Goal: Information Seeking & Learning: Learn about a topic

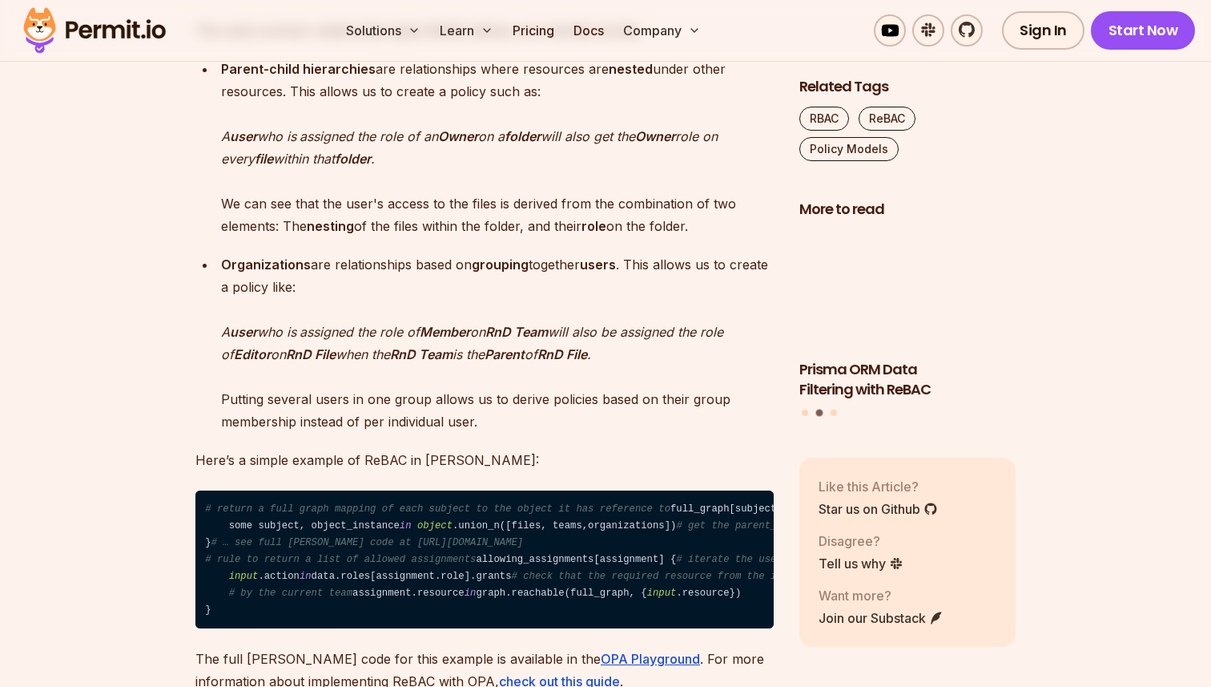
scroll to position [2773, 0]
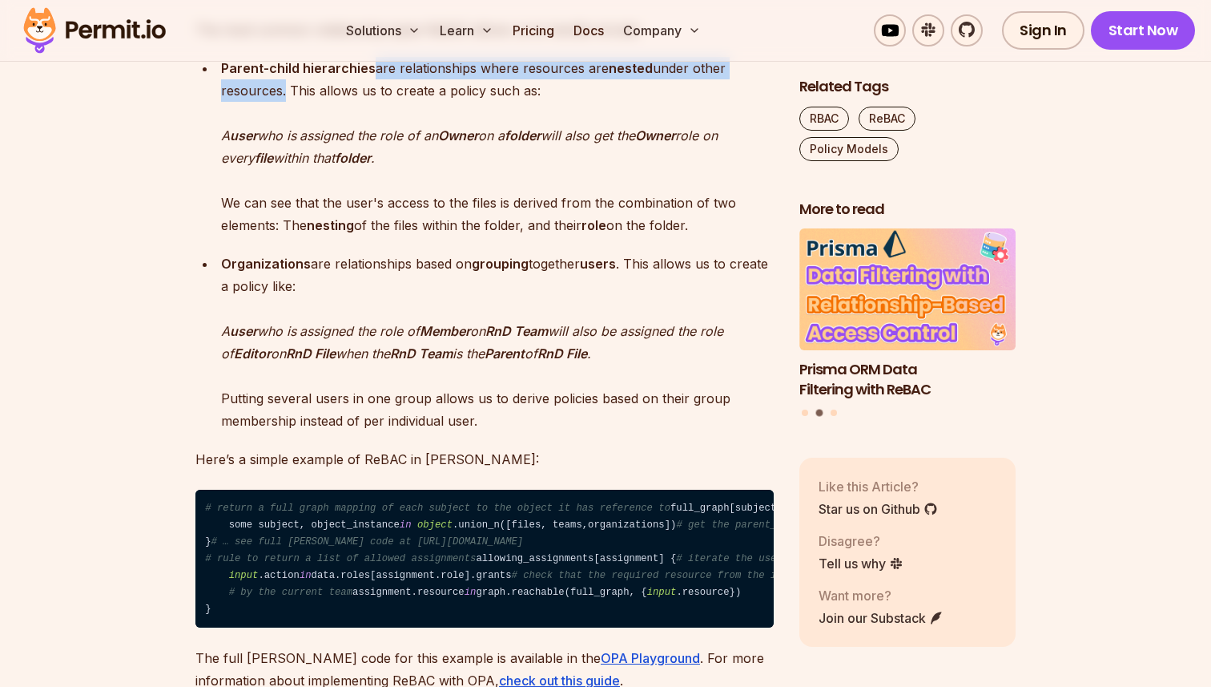
drag, startPoint x: 369, startPoint y: 168, endPoint x: 284, endPoint y: 186, distance: 86.7
click at [284, 186] on p "Parent-child hierarchies are relationships where resources are nested under oth…" at bounding box center [497, 146] width 553 height 179
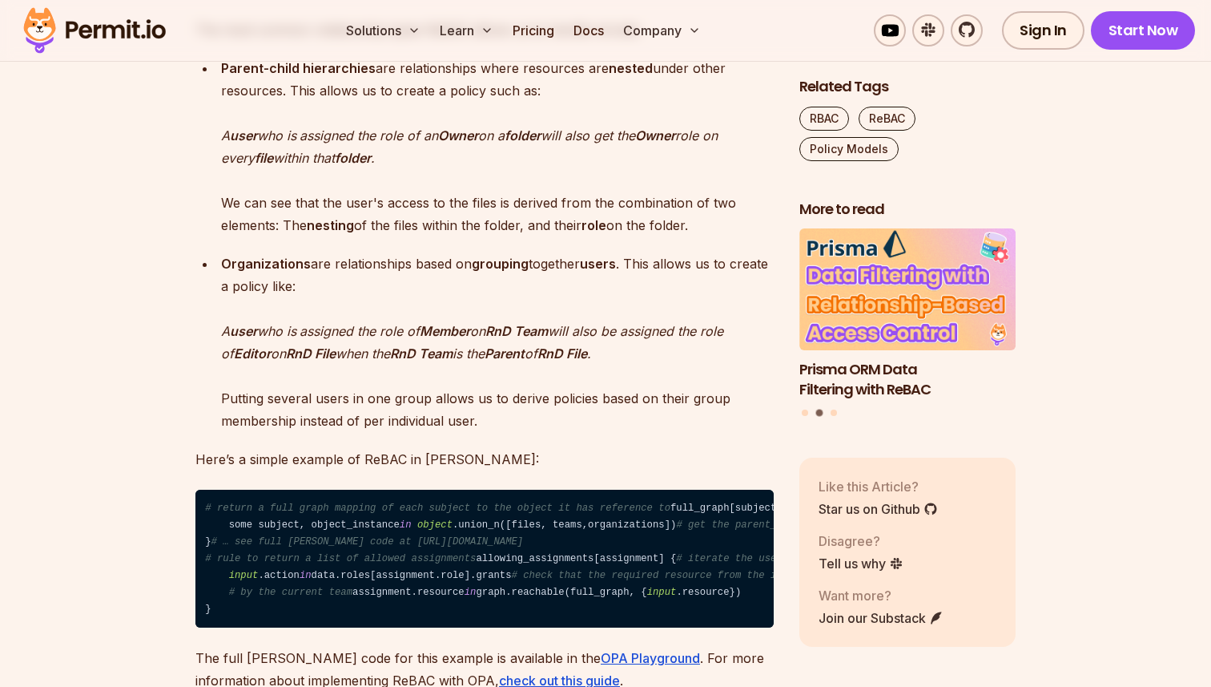
drag, startPoint x: 287, startPoint y: 186, endPoint x: 550, endPoint y: 183, distance: 263.6
click at [547, 186] on p "Parent-child hierarchies are relationships where resources are nested under oth…" at bounding box center [497, 146] width 553 height 179
click at [550, 183] on p "Parent-child hierarchies are relationships where resources are nested under oth…" at bounding box center [497, 146] width 553 height 179
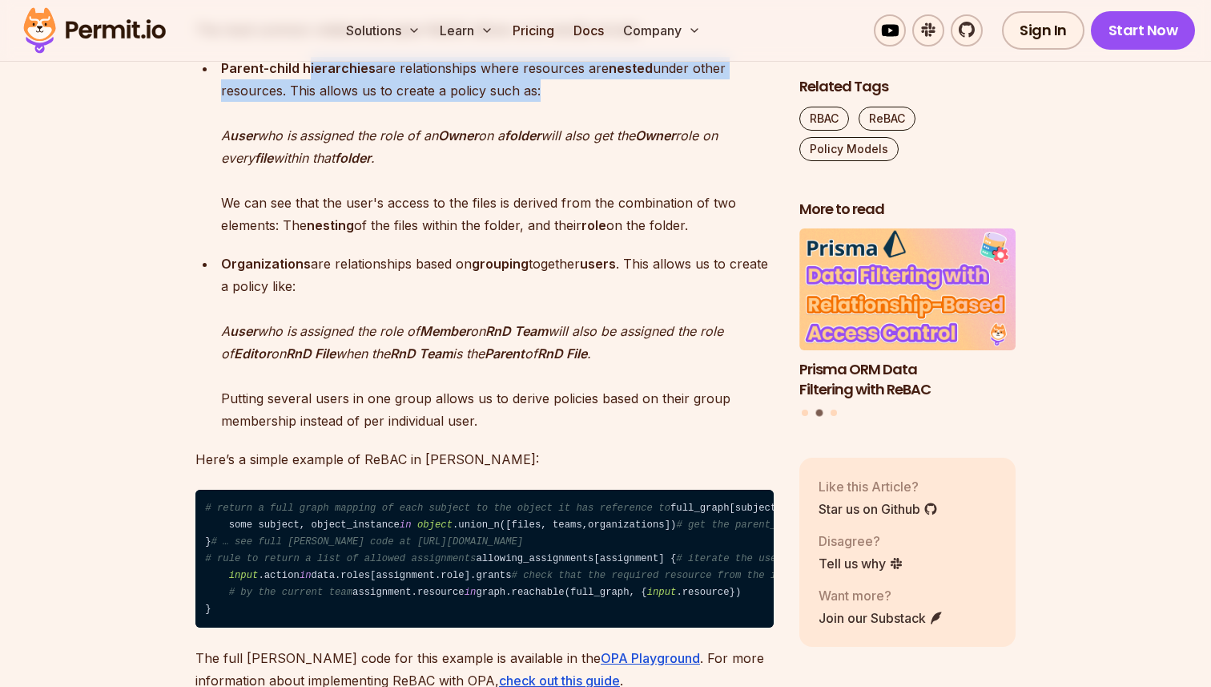
drag, startPoint x: 542, startPoint y: 186, endPoint x: 305, endPoint y: 174, distance: 236.6
click at [305, 174] on p "Parent-child hierarchies are relationships where resources are nested under oth…" at bounding box center [497, 146] width 553 height 179
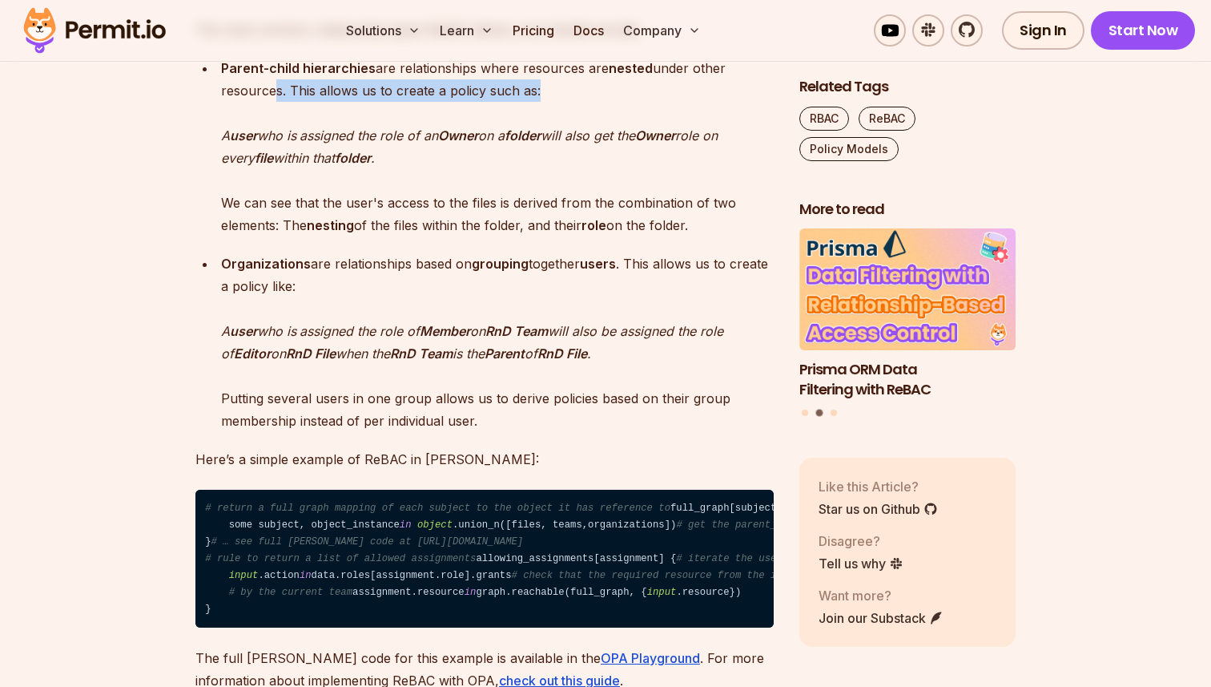
drag, startPoint x: 274, startPoint y: 183, endPoint x: 590, endPoint y: 185, distance: 315.6
click at [588, 185] on p "Parent-child hierarchies are relationships where resources are nested under oth…" at bounding box center [497, 146] width 553 height 179
click at [590, 185] on p "Parent-child hierarchies are relationships where resources are nested under oth…" at bounding box center [497, 146] width 553 height 179
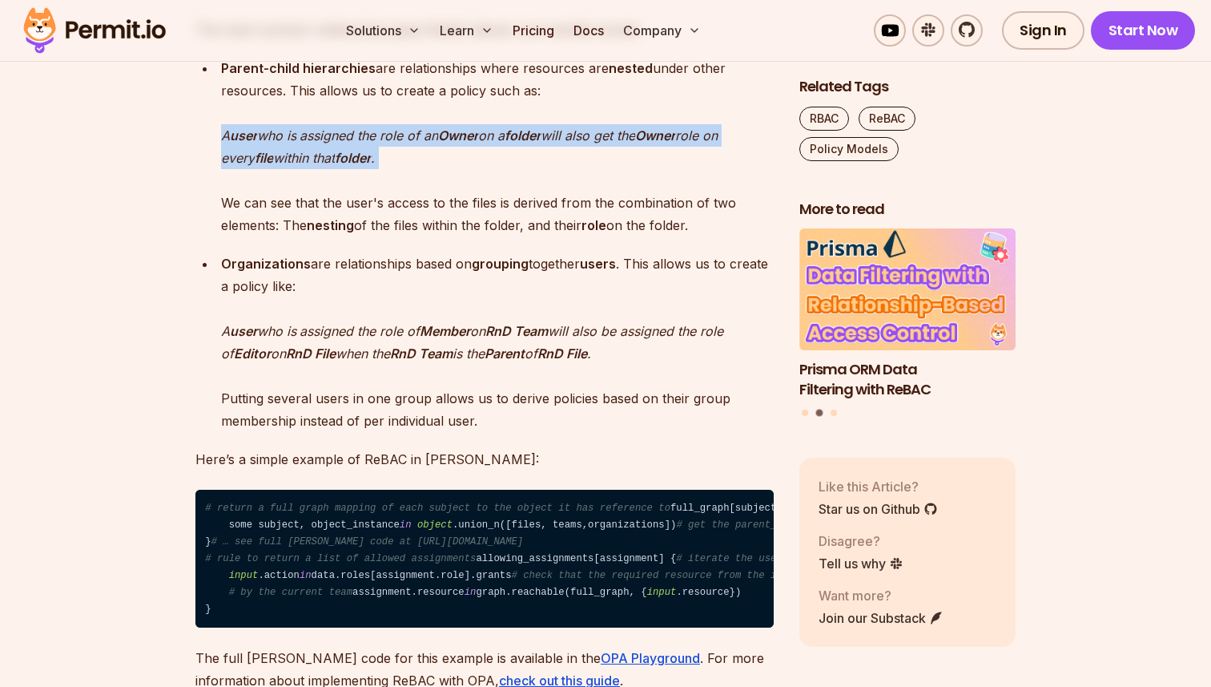
drag, startPoint x: 207, startPoint y: 236, endPoint x: 421, endPoint y: 283, distance: 218.9
click at [418, 236] on ul "Parent-child hierarchies are relationships where resources are nested under oth…" at bounding box center [484, 146] width 578 height 179
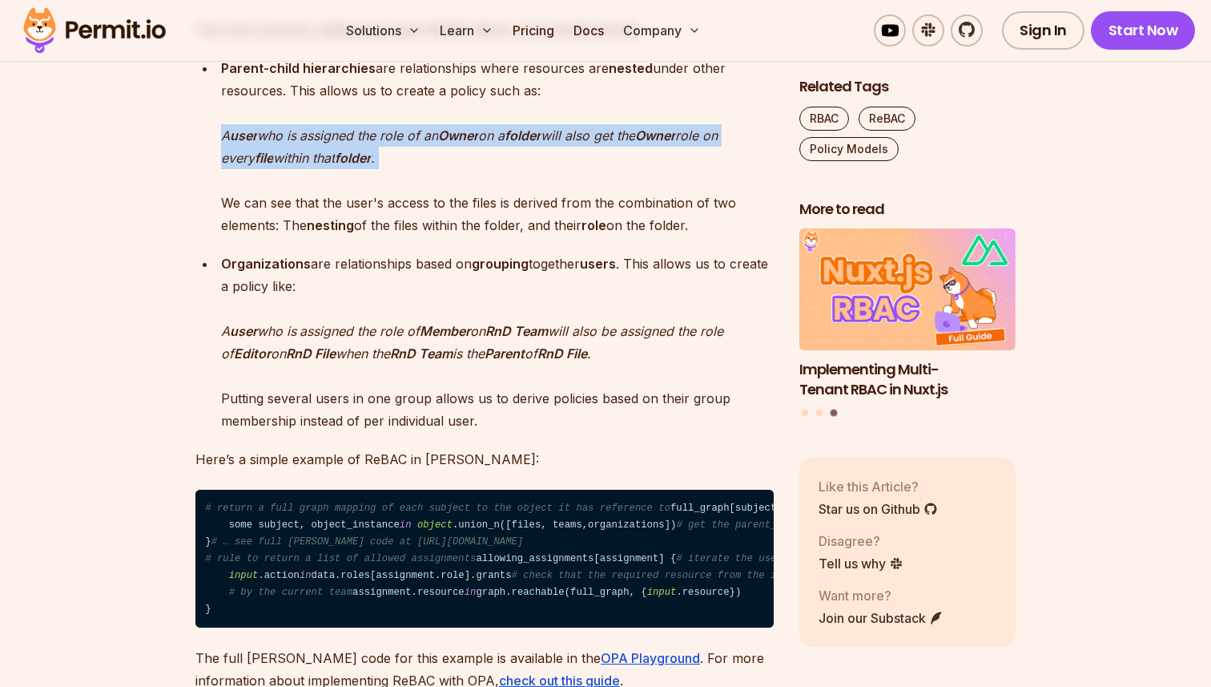
click at [421, 236] on p "Parent-child hierarchies are relationships where resources are nested under oth…" at bounding box center [497, 146] width 553 height 179
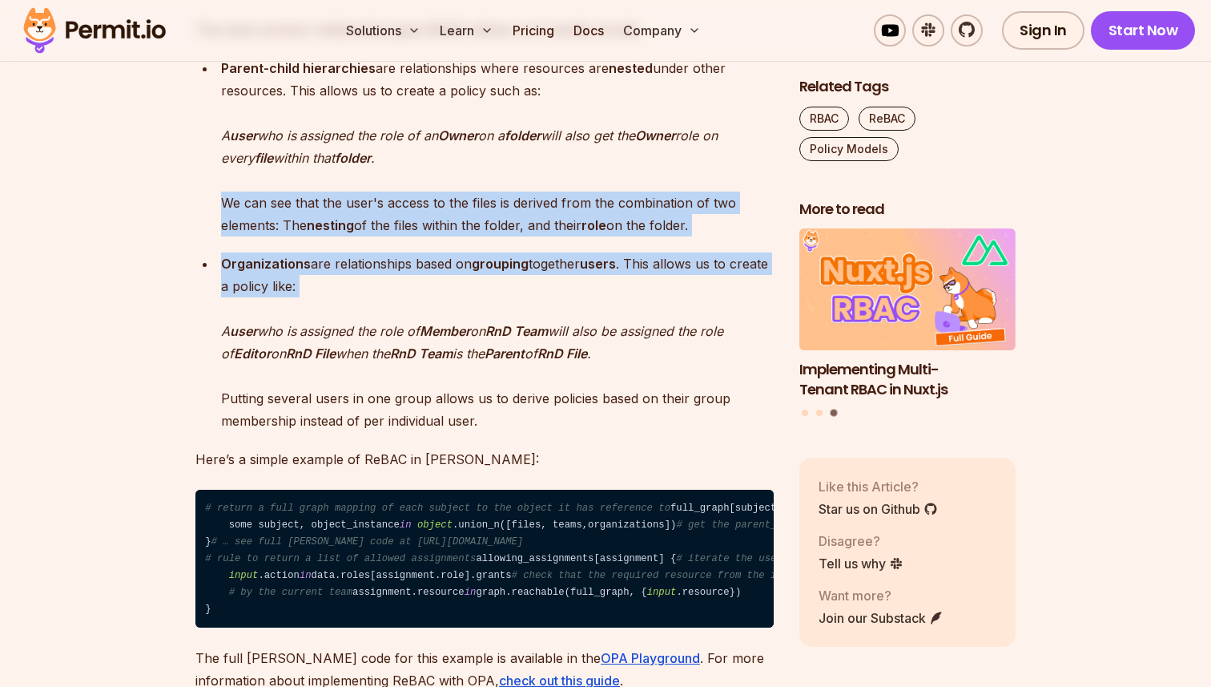
drag, startPoint x: 224, startPoint y: 292, endPoint x: 584, endPoint y: 393, distance: 373.6
click at [584, 393] on p "Organizations are relationships based on grouping together users . This allows …" at bounding box center [497, 341] width 553 height 179
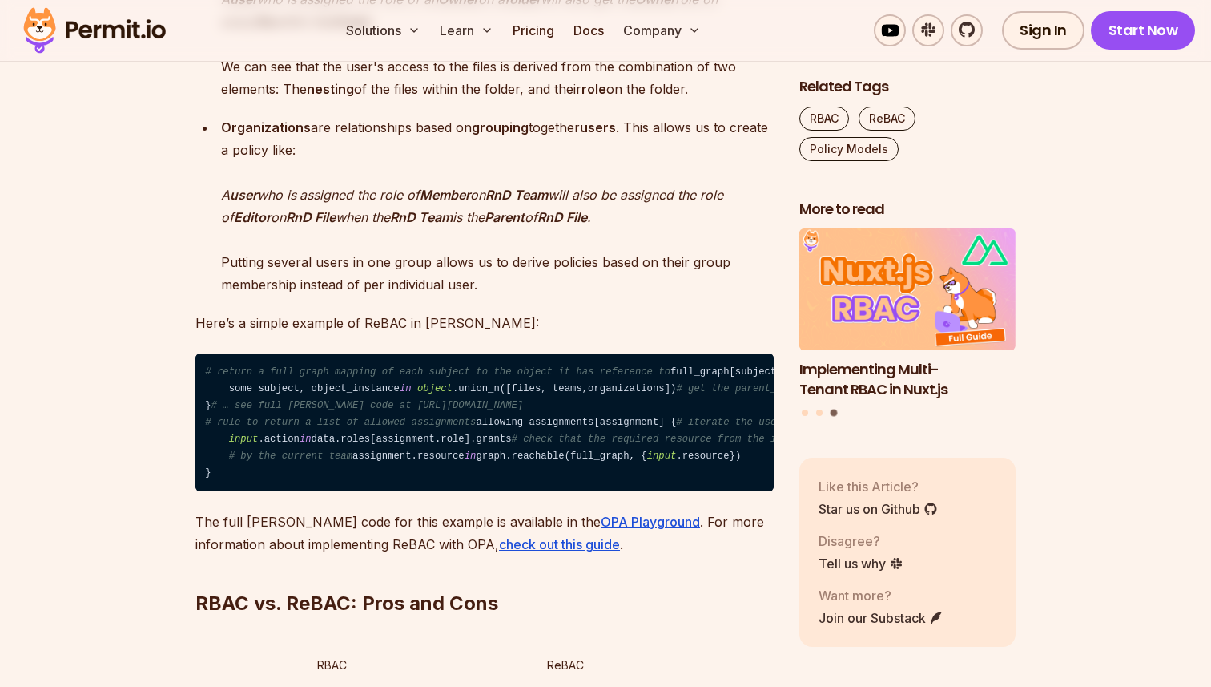
scroll to position [2940, 0]
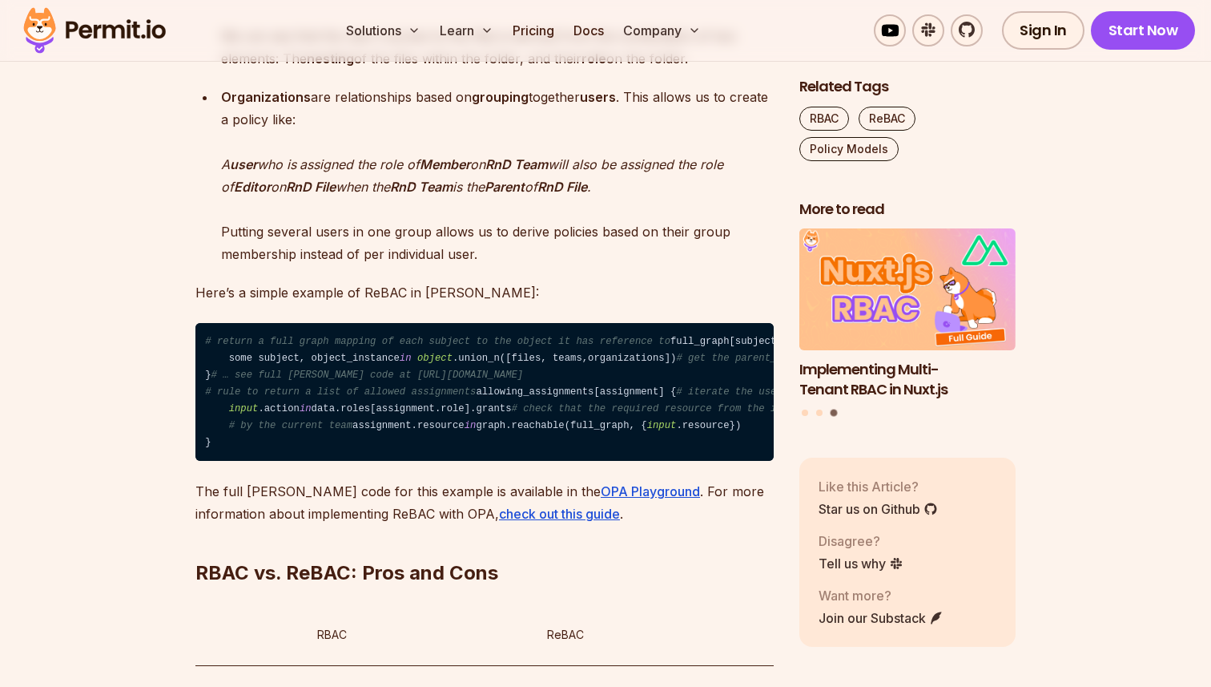
drag, startPoint x: 310, startPoint y: 196, endPoint x: 599, endPoint y: 199, distance: 289.2
click at [594, 199] on p "Organizations are relationships based on grouping together users . This allows …" at bounding box center [497, 175] width 553 height 179
click at [599, 105] on strong "users" at bounding box center [598, 97] width 36 height 16
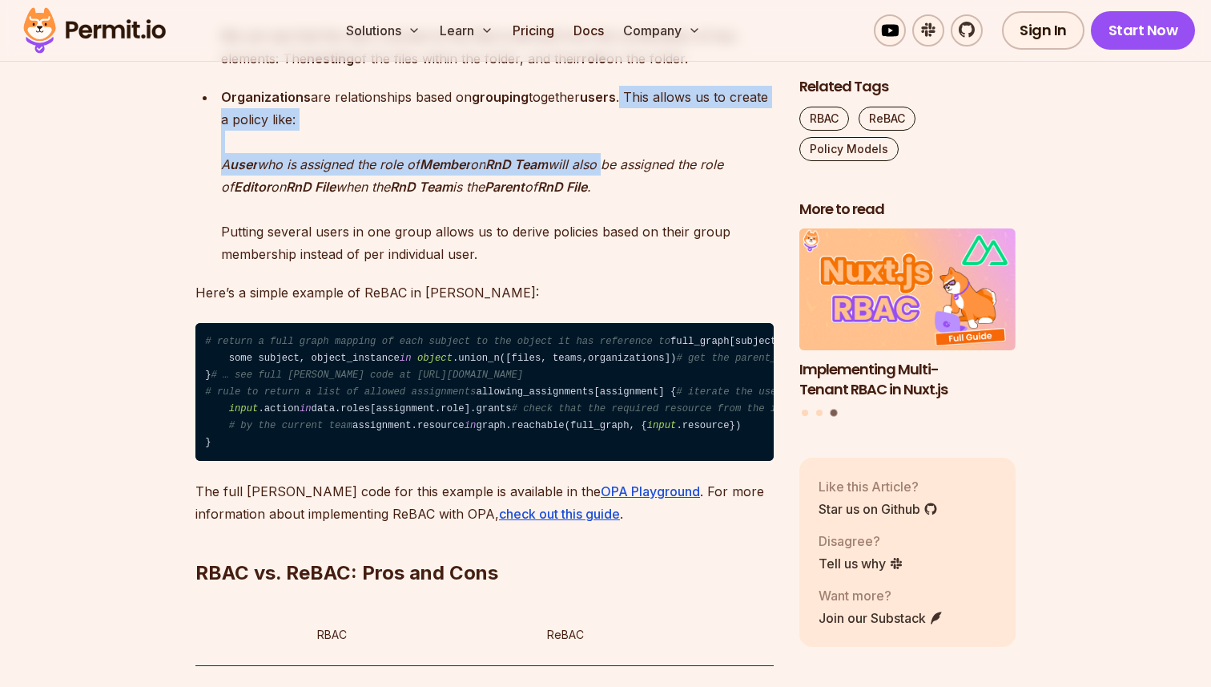
drag, startPoint x: 626, startPoint y: 197, endPoint x: 625, endPoint y: 273, distance: 76.1
click at [625, 265] on p "Organizations are relationships based on grouping together users . This allows …" at bounding box center [497, 175] width 553 height 179
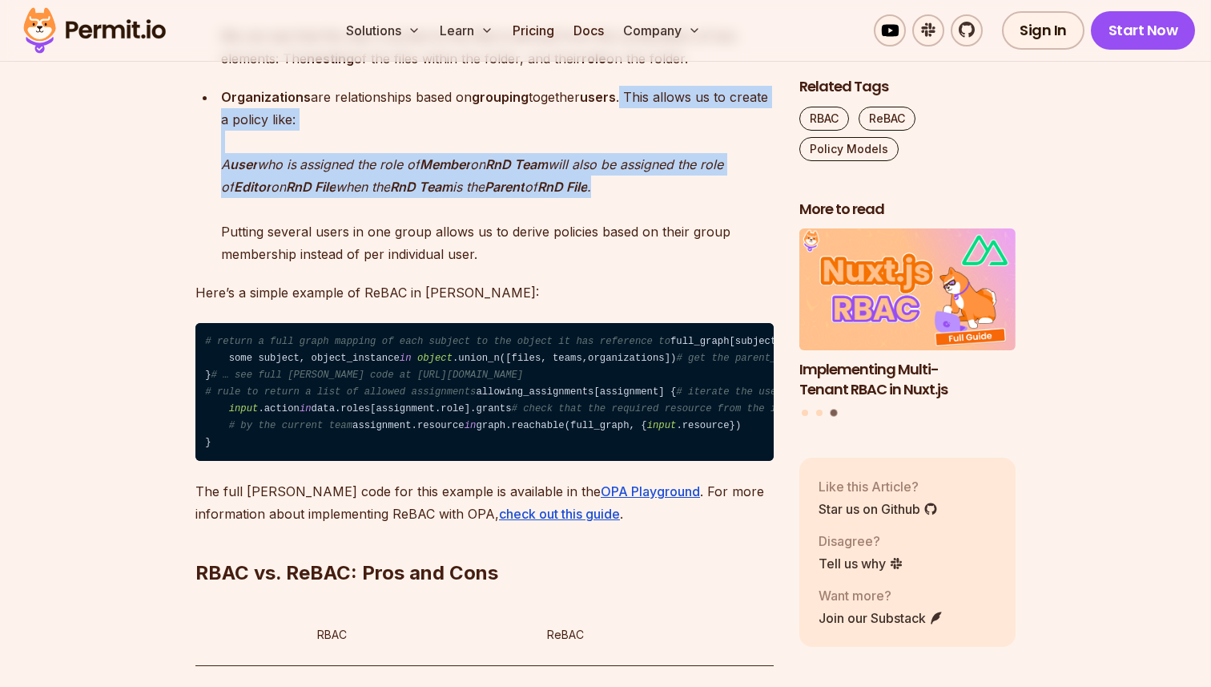
click at [591, 195] on em "." at bounding box center [589, 187] width 4 height 16
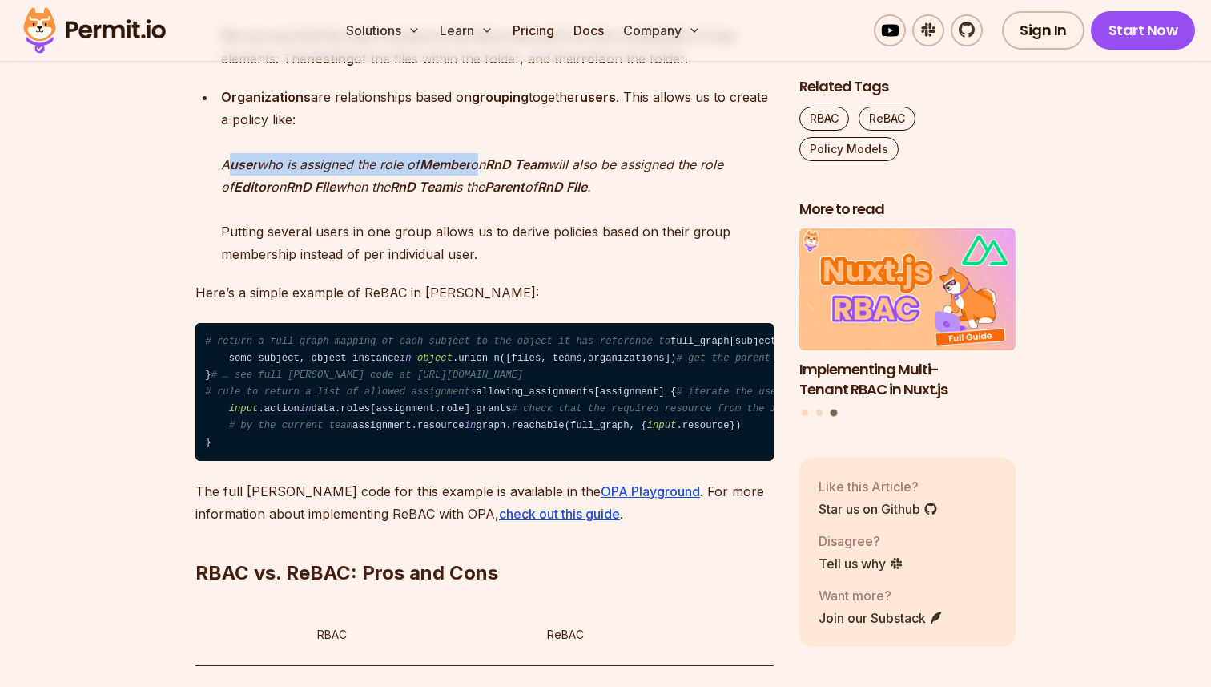
drag, startPoint x: 228, startPoint y: 254, endPoint x: 491, endPoint y: 265, distance: 263.8
click at [491, 265] on p "Organizations are relationships based on grouping together users . This allows …" at bounding box center [497, 175] width 553 height 179
click at [500, 172] on strong "RnD Team" at bounding box center [516, 164] width 62 height 16
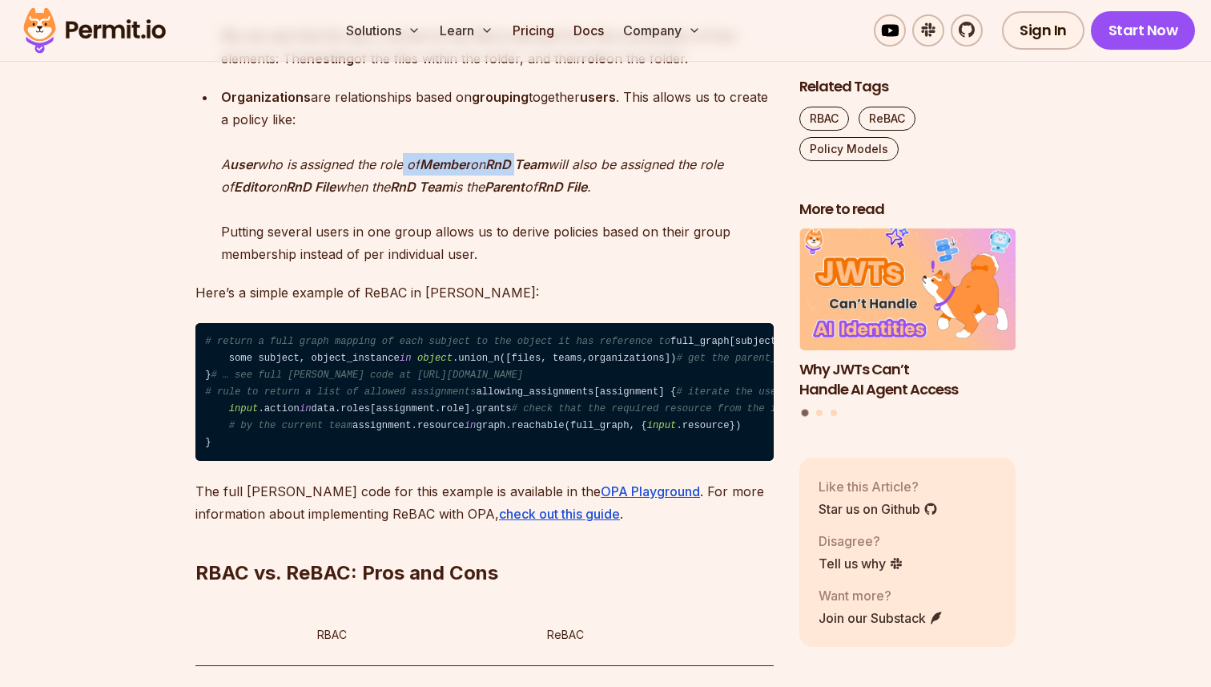
drag, startPoint x: 409, startPoint y: 261, endPoint x: 541, endPoint y: 260, distance: 132.2
click at [537, 261] on p "Organizations are relationships based on grouping together users . This allows …" at bounding box center [497, 175] width 553 height 179
click at [541, 172] on strong "RnD Team" at bounding box center [516, 164] width 62 height 16
drag, startPoint x: 465, startPoint y: 263, endPoint x: 545, endPoint y: 259, distance: 80.2
click at [542, 260] on p "Organizations are relationships based on grouping together users . This allows …" at bounding box center [497, 175] width 553 height 179
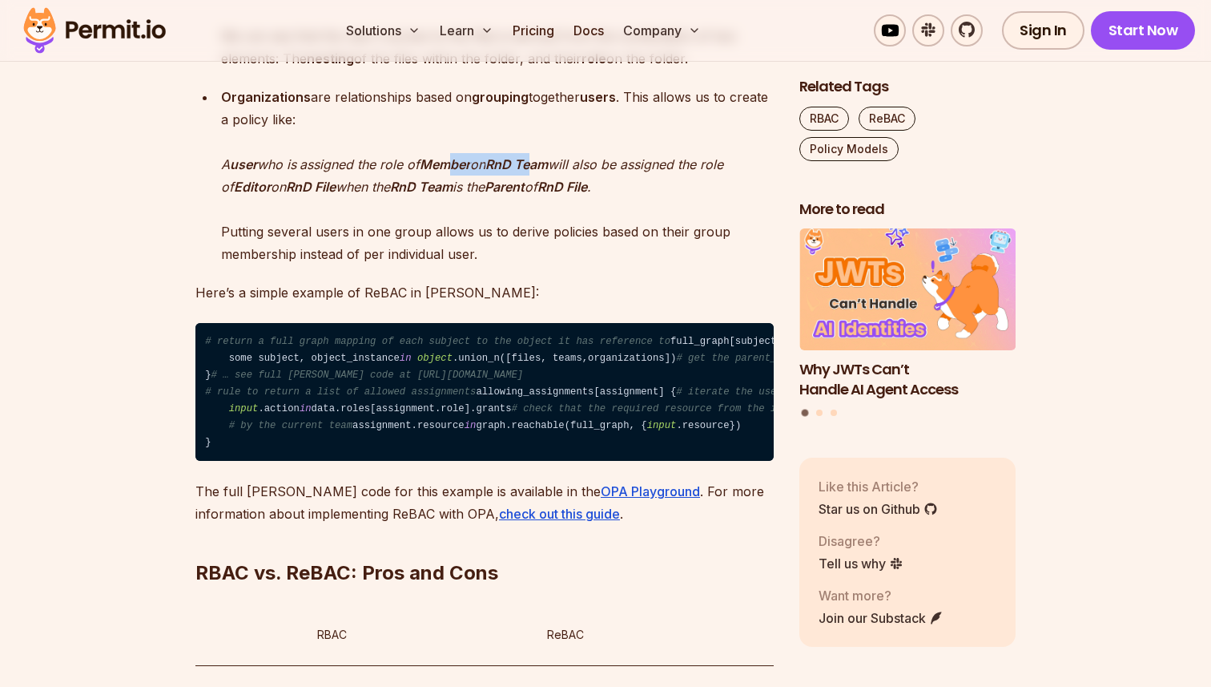
click at [545, 172] on strong "RnD Team" at bounding box center [516, 164] width 62 height 16
drag, startPoint x: 306, startPoint y: 264, endPoint x: 390, endPoint y: 264, distance: 84.1
click at [387, 264] on p "Organizations are relationships based on grouping together users . This allows …" at bounding box center [497, 175] width 553 height 179
click at [418, 172] on em "assigned the role of" at bounding box center [360, 164] width 120 height 16
drag, startPoint x: 218, startPoint y: 262, endPoint x: 531, endPoint y: 263, distance: 313.2
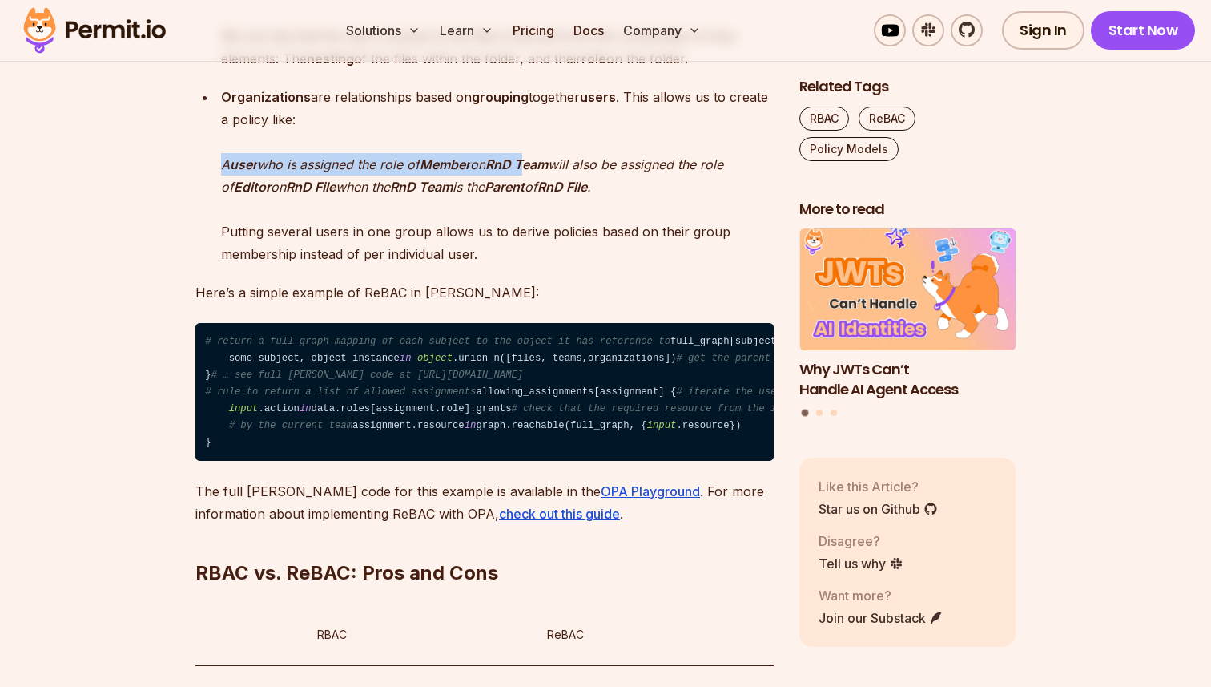
click at [531, 263] on li "Organizations are relationships based on grouping together users . This allows …" at bounding box center [495, 175] width 558 height 179
click at [531, 172] on strong "RnD Team" at bounding box center [516, 164] width 62 height 16
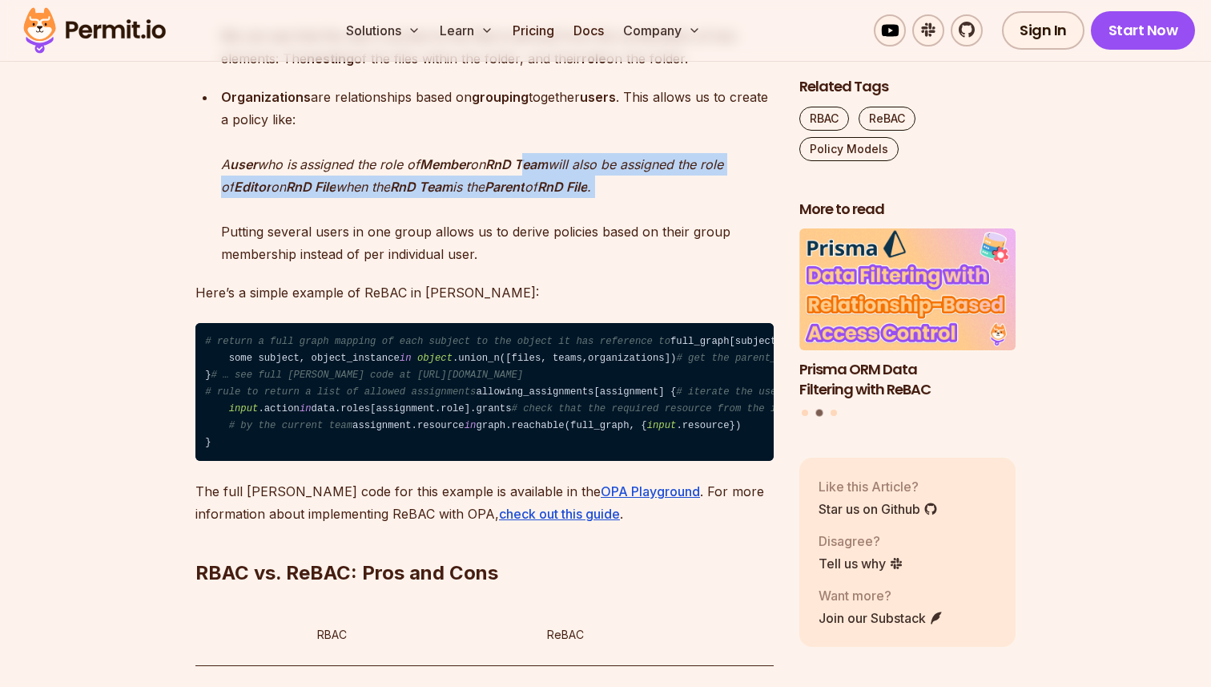
drag, startPoint x: 531, startPoint y: 263, endPoint x: 648, endPoint y: 284, distance: 118.8
click at [644, 265] on p "Organizations are relationships based on grouping together users . This allows …" at bounding box center [497, 175] width 553 height 179
click at [648, 265] on p "Organizations are relationships based on grouping together users . This allows …" at bounding box center [497, 175] width 553 height 179
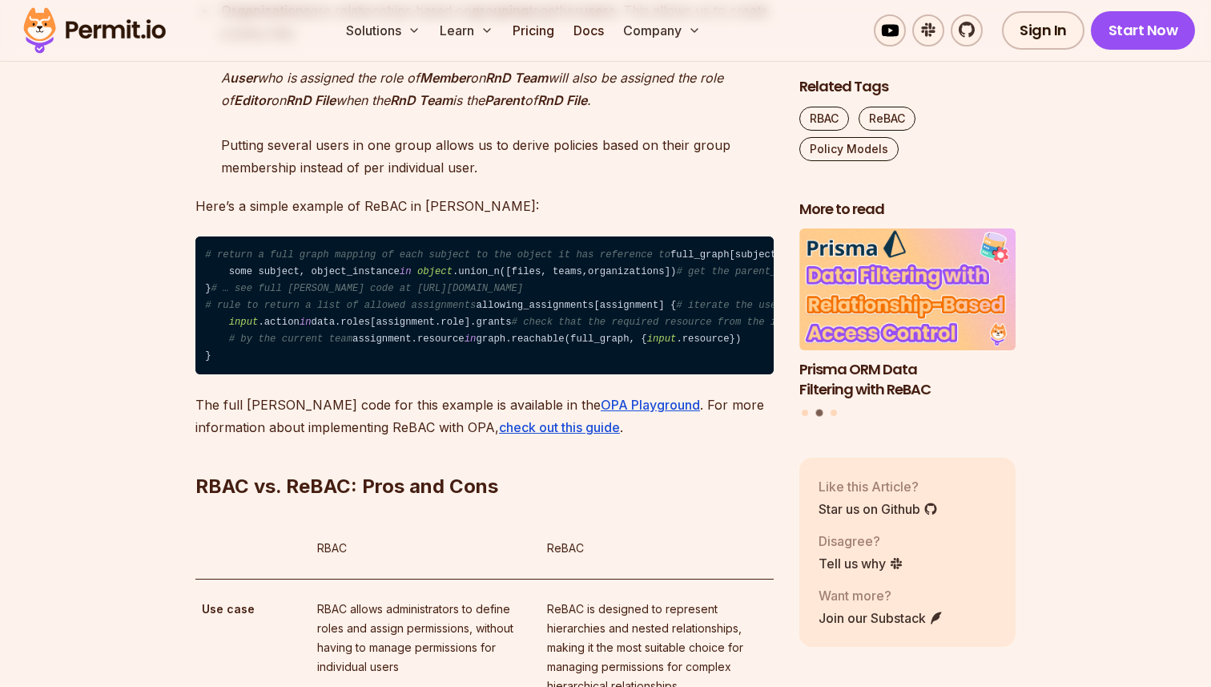
scroll to position [3044, 0]
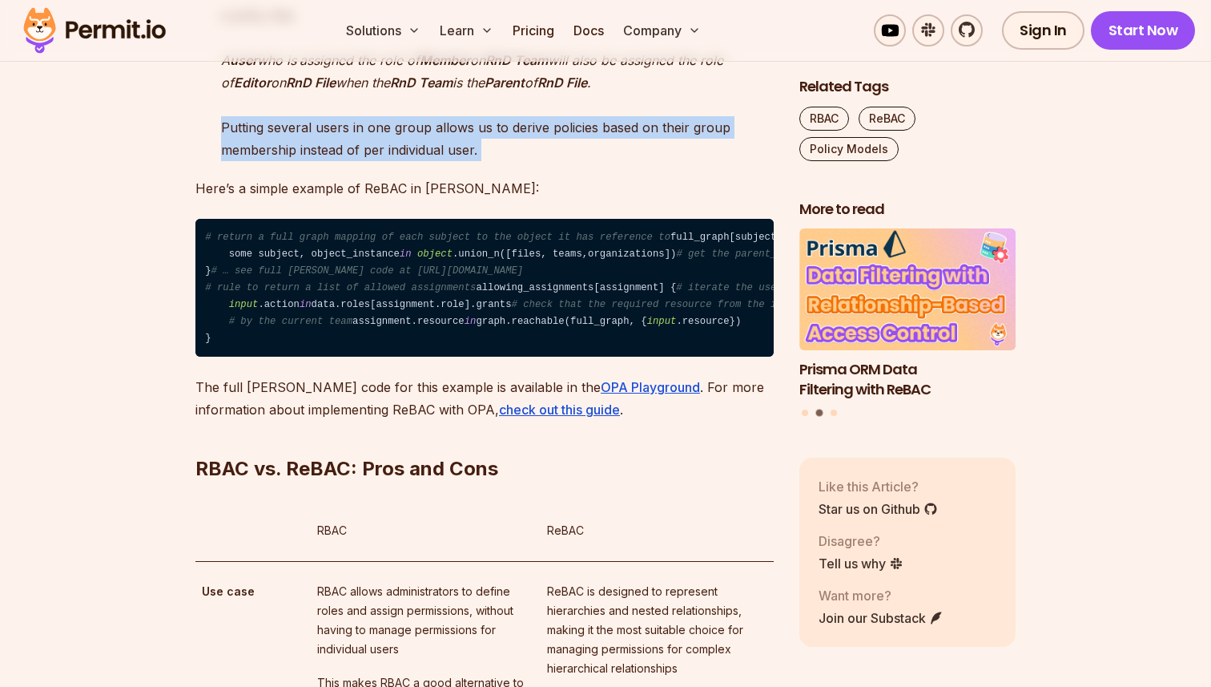
drag, startPoint x: 221, startPoint y: 224, endPoint x: 468, endPoint y: 271, distance: 251.2
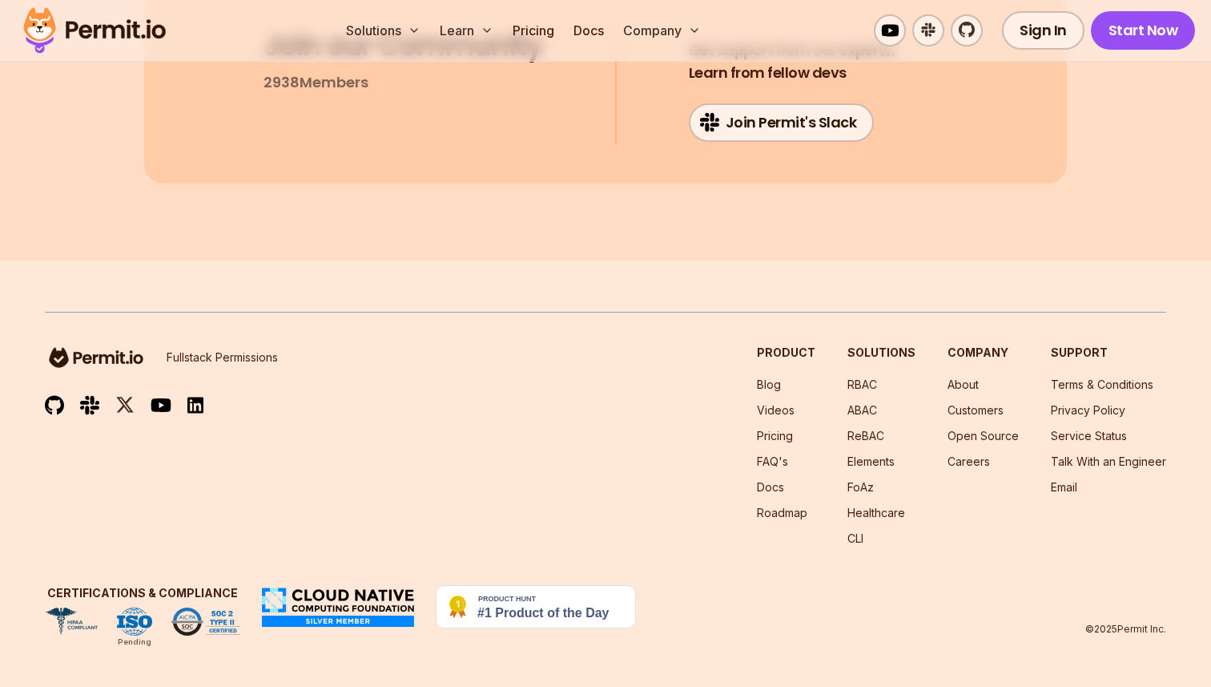
scroll to position [7703, 0]
click at [860, 433] on link "ReBAC" at bounding box center [866, 436] width 37 height 14
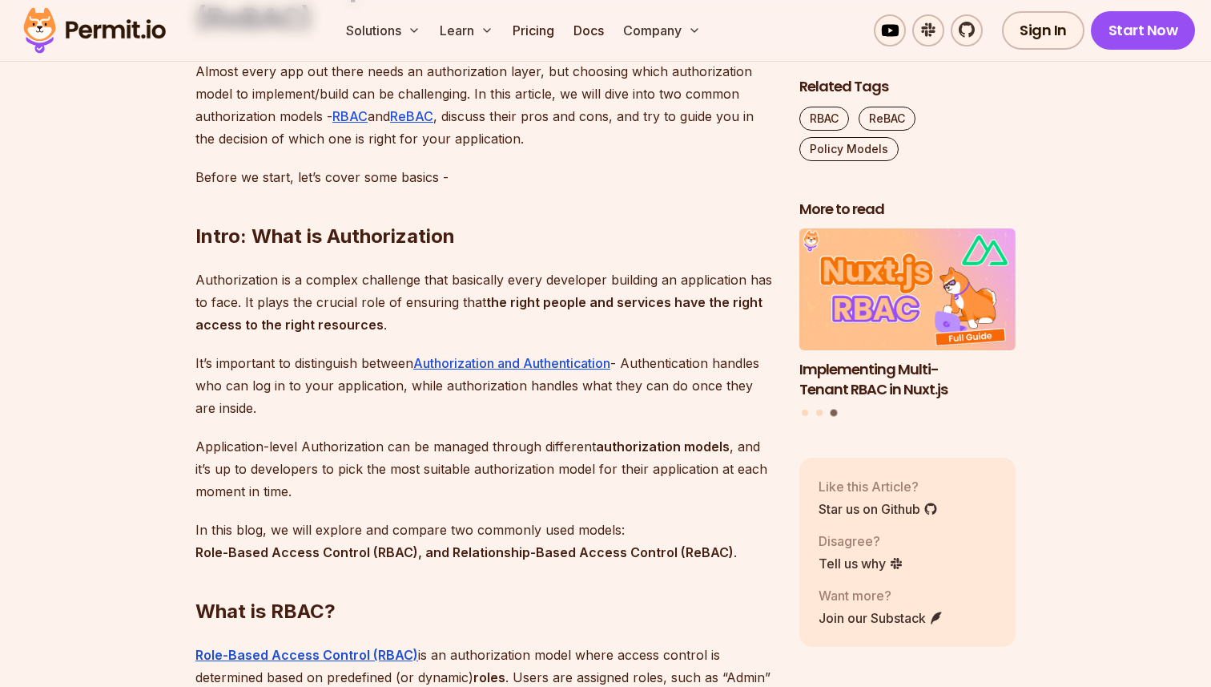
scroll to position [1124, 0]
